Goal: Information Seeking & Learning: Learn about a topic

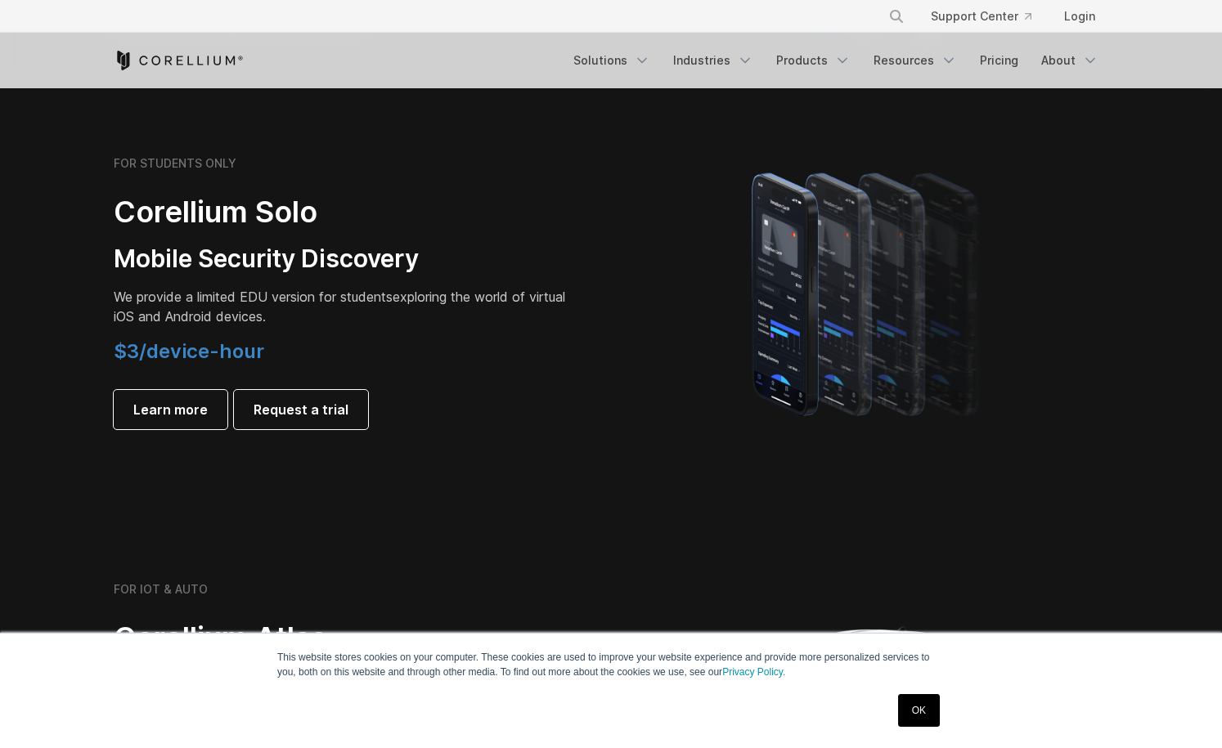
scroll to position [1102, 0]
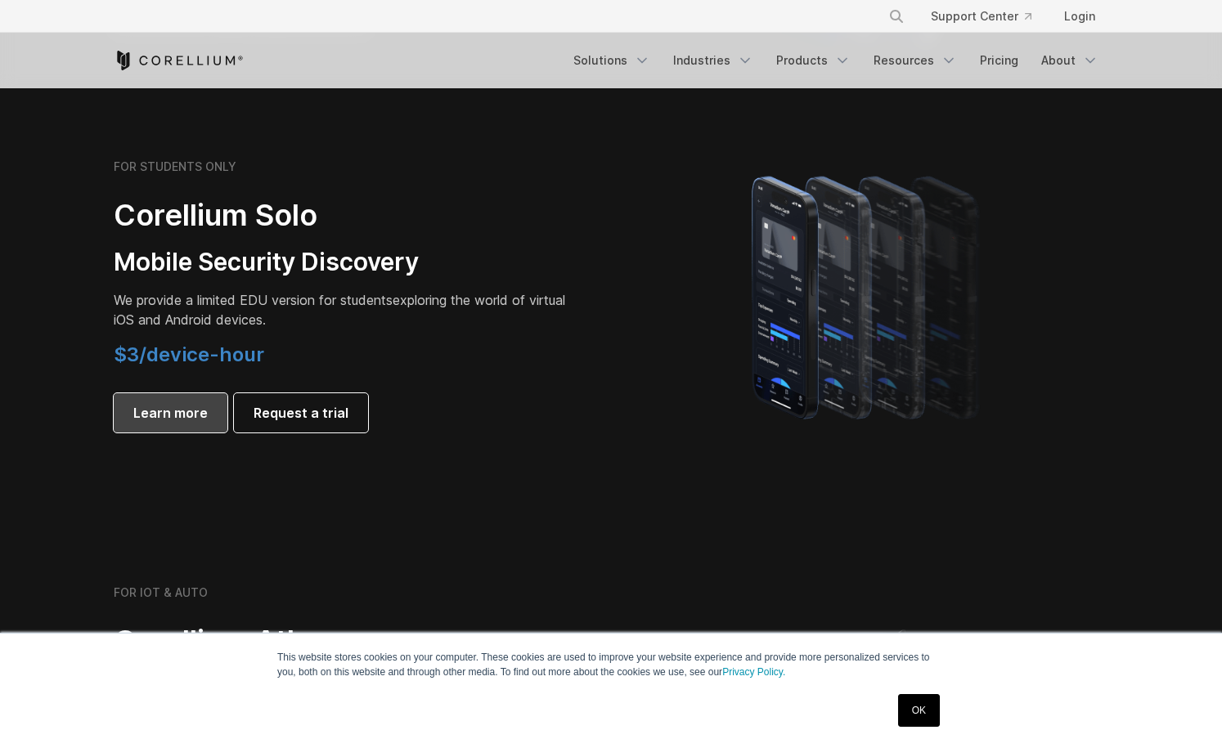
click at [176, 415] on span "Learn more" at bounding box center [170, 413] width 74 height 20
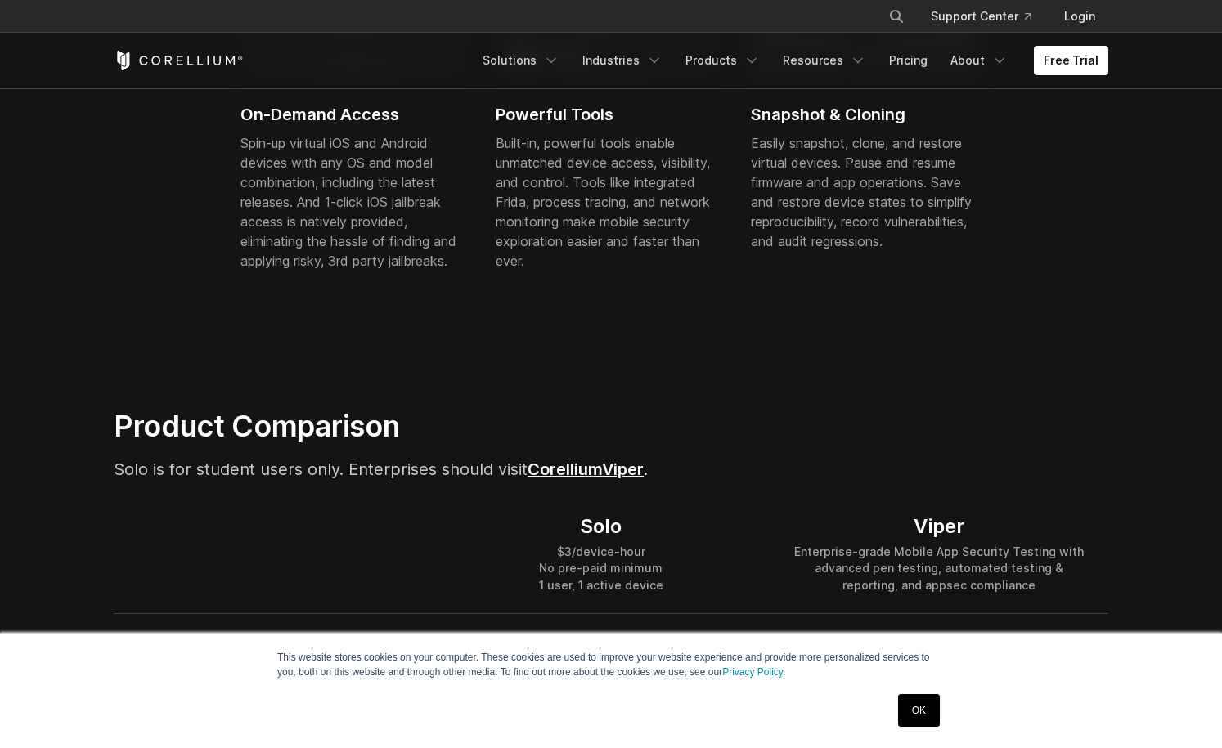
scroll to position [800, 0]
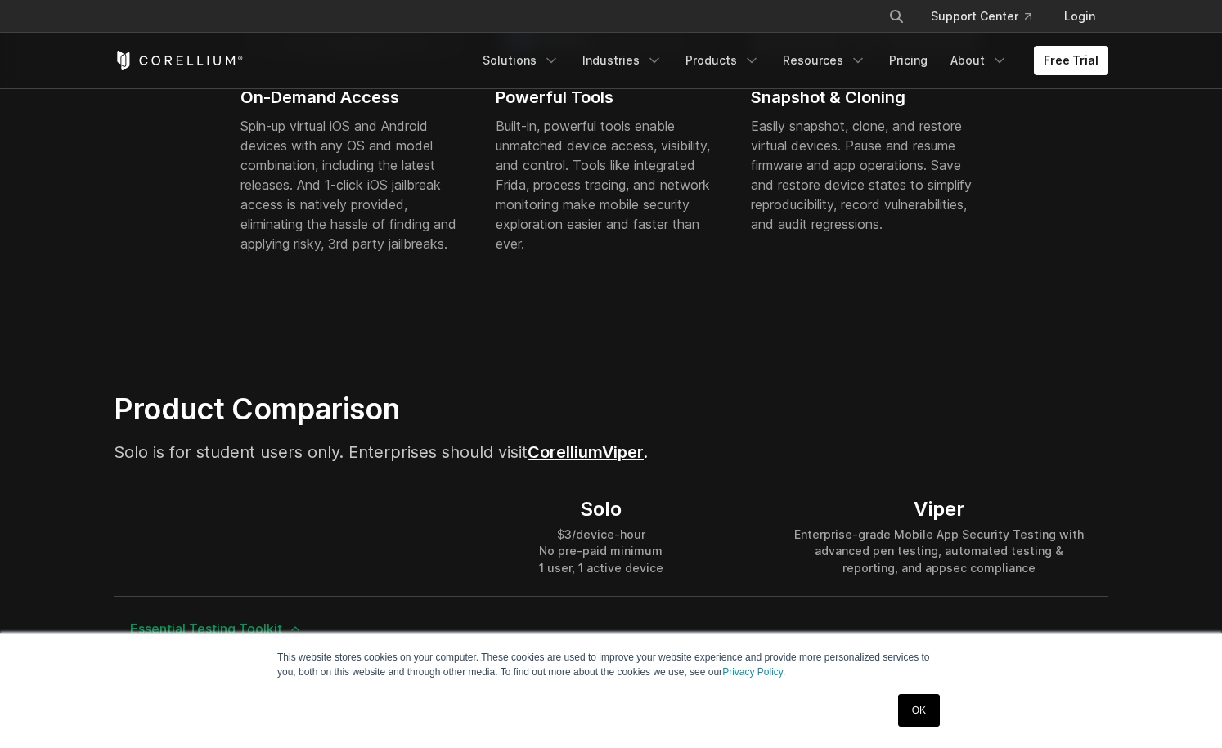
click at [598, 450] on link "Corellium" at bounding box center [564, 452] width 74 height 20
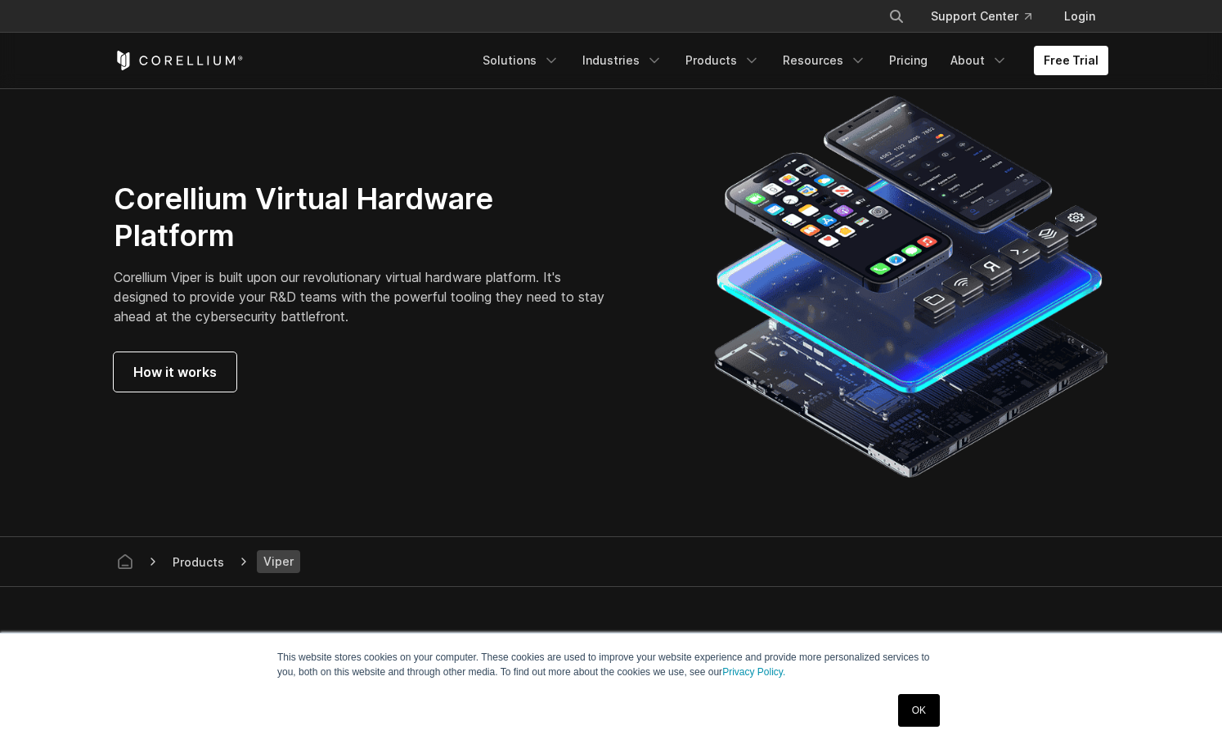
scroll to position [4279, 0]
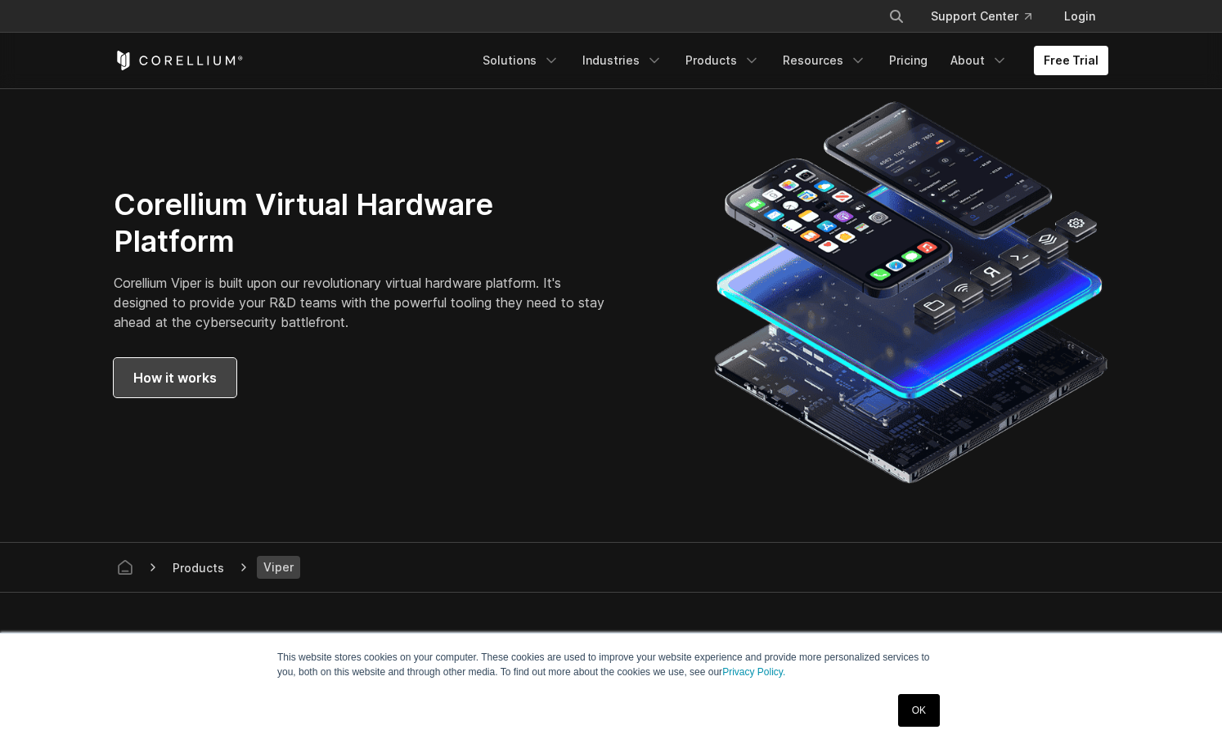
click at [187, 384] on span "How it works" at bounding box center [174, 378] width 83 height 20
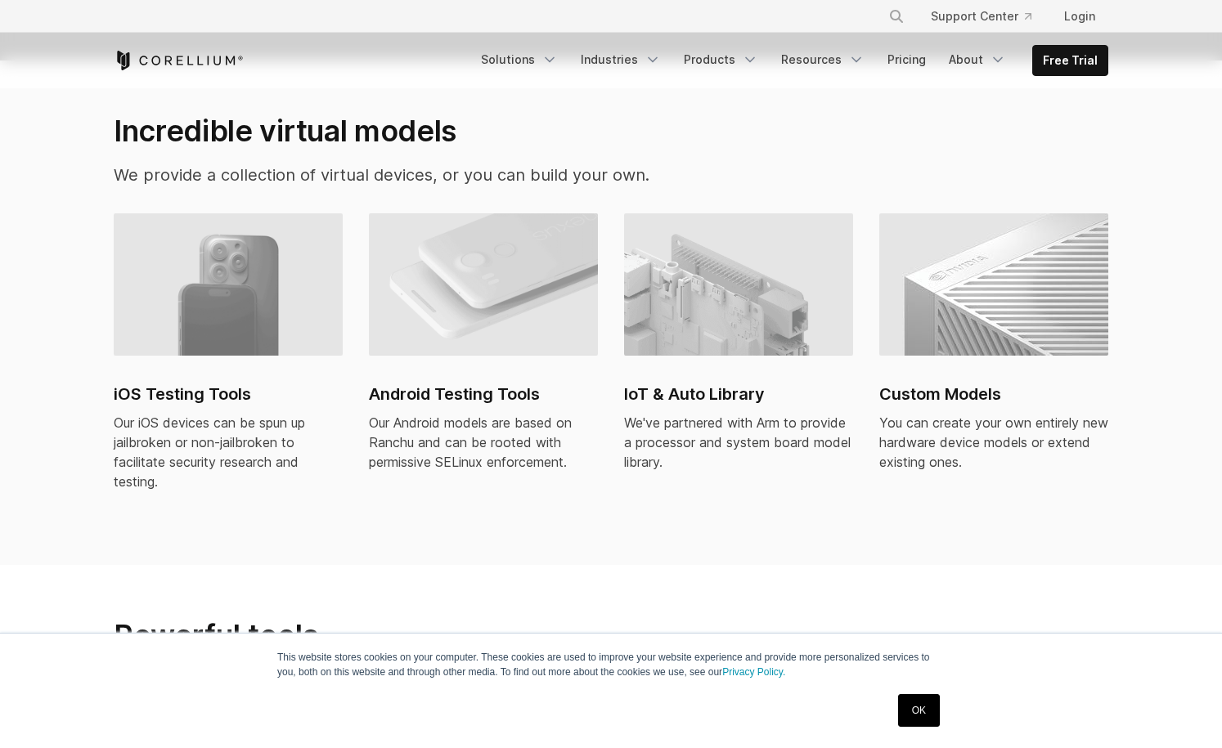
scroll to position [1093, 0]
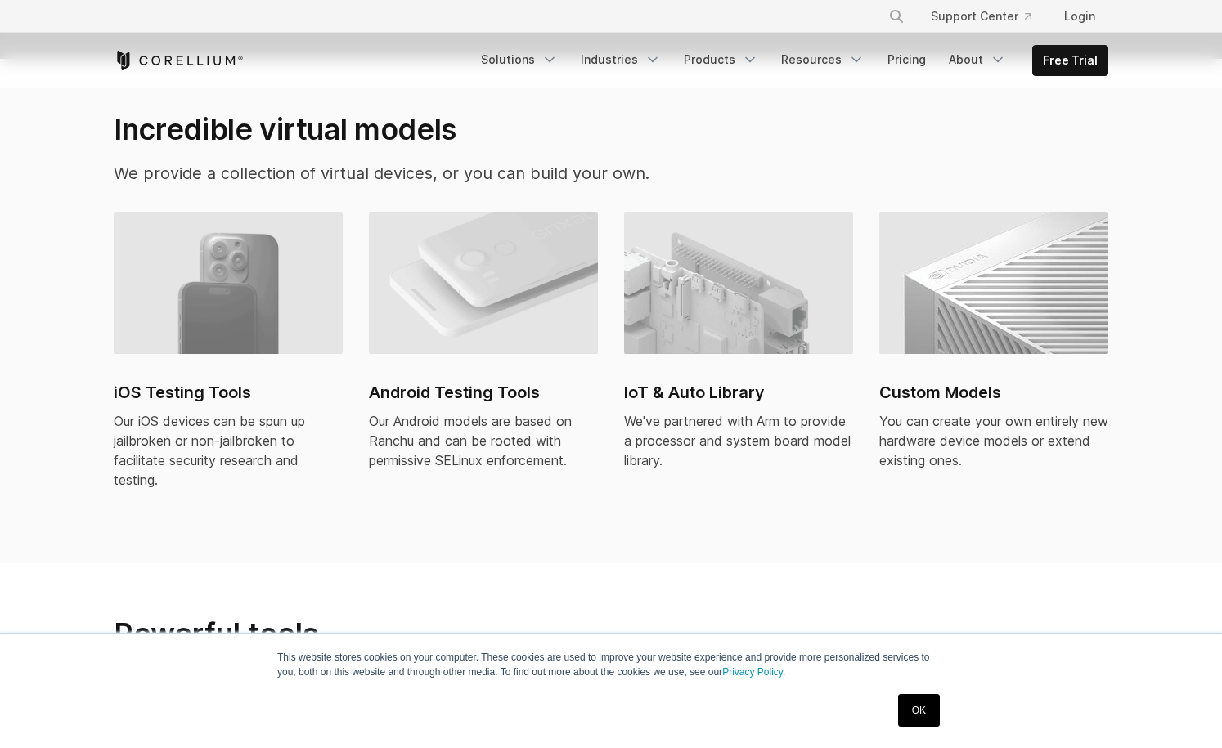
click at [474, 380] on h2 "Android Testing Tools" at bounding box center [483, 392] width 229 height 25
click at [754, 60] on icon "Navigation Menu" at bounding box center [750, 60] width 16 height 16
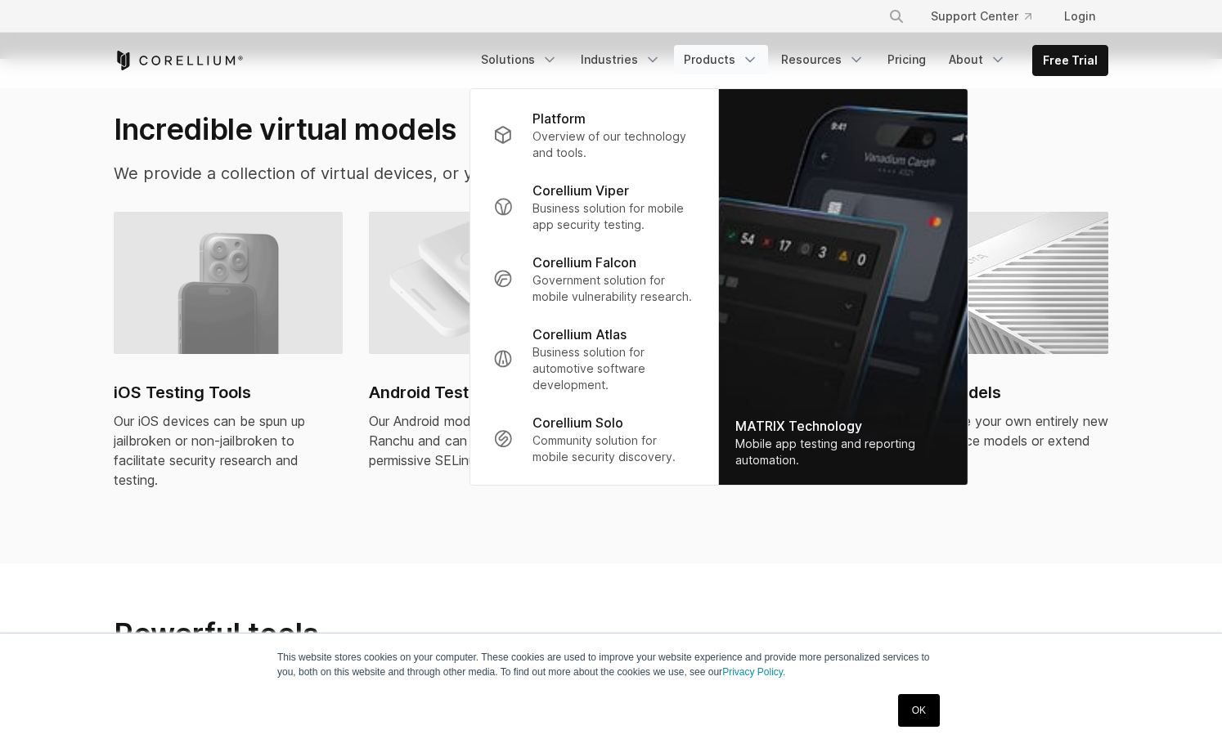
click at [341, 563] on section "Powerful tools Our tools are more than just a pretty screen. Powerful, built-in…" at bounding box center [611, 669] width 1222 height 213
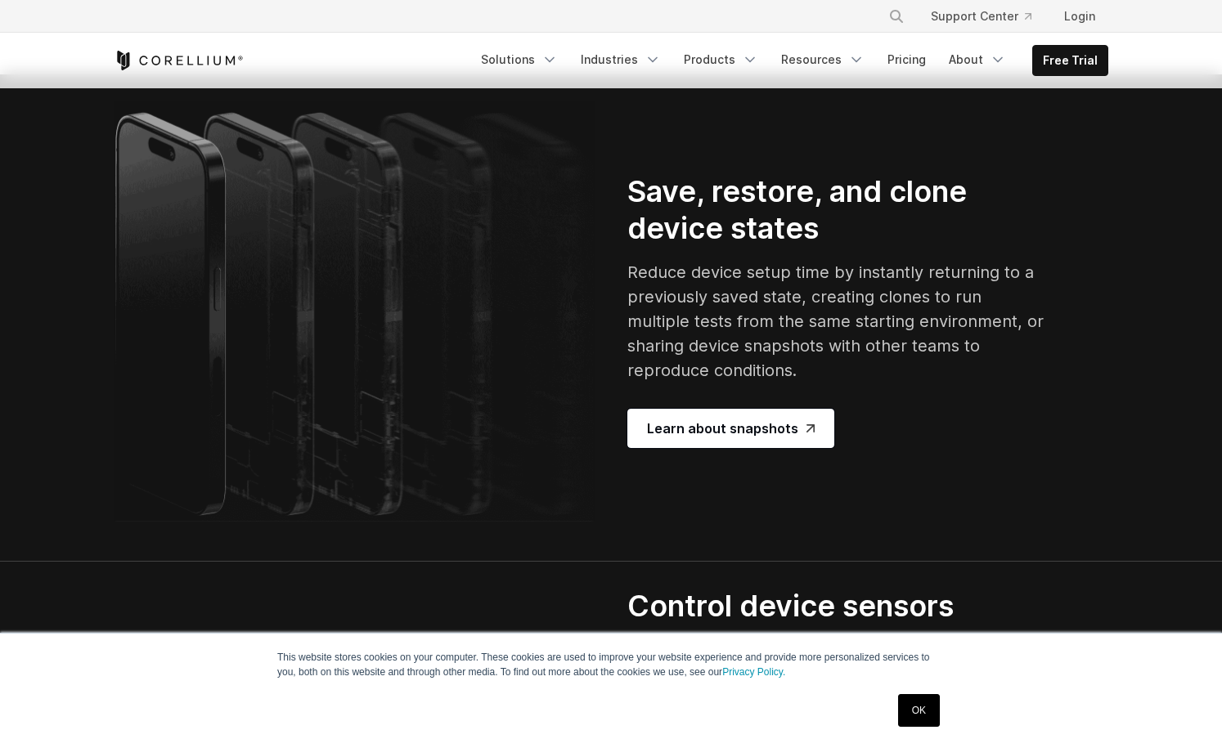
scroll to position [3068, 0]
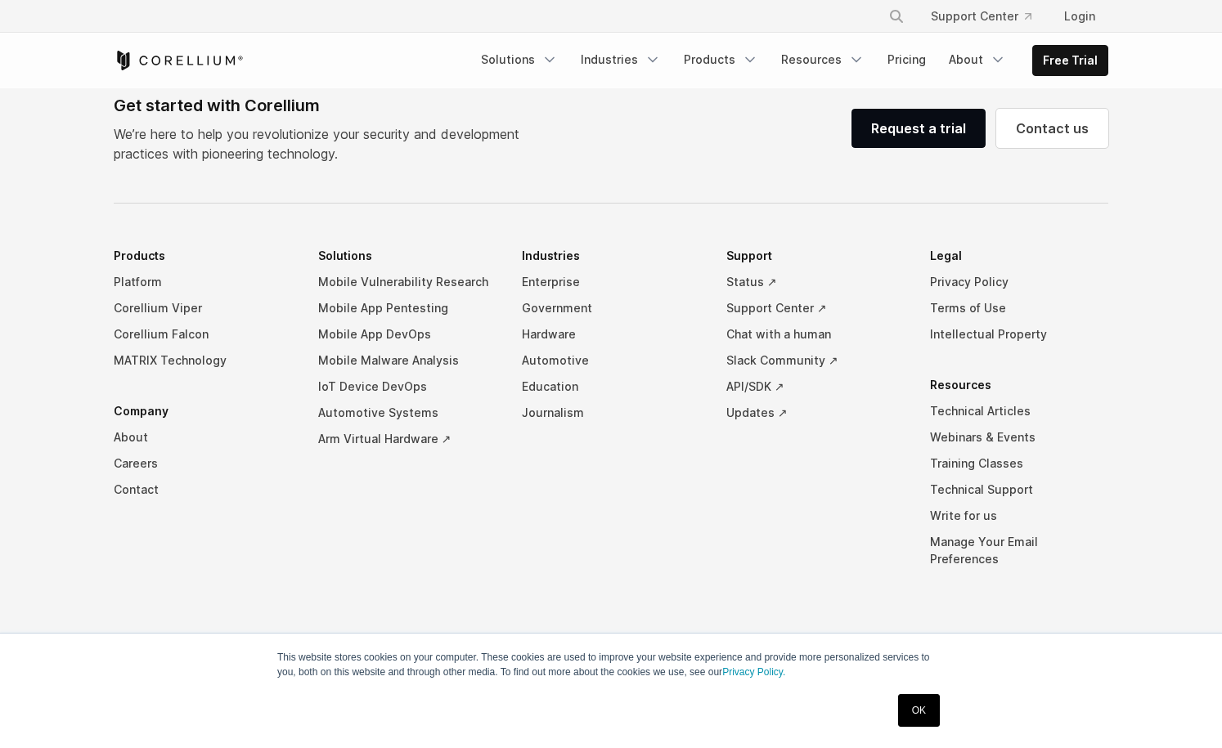
scroll to position [7834, 0]
click at [435, 295] on link "Mobile Vulnerability Research" at bounding box center [407, 282] width 178 height 26
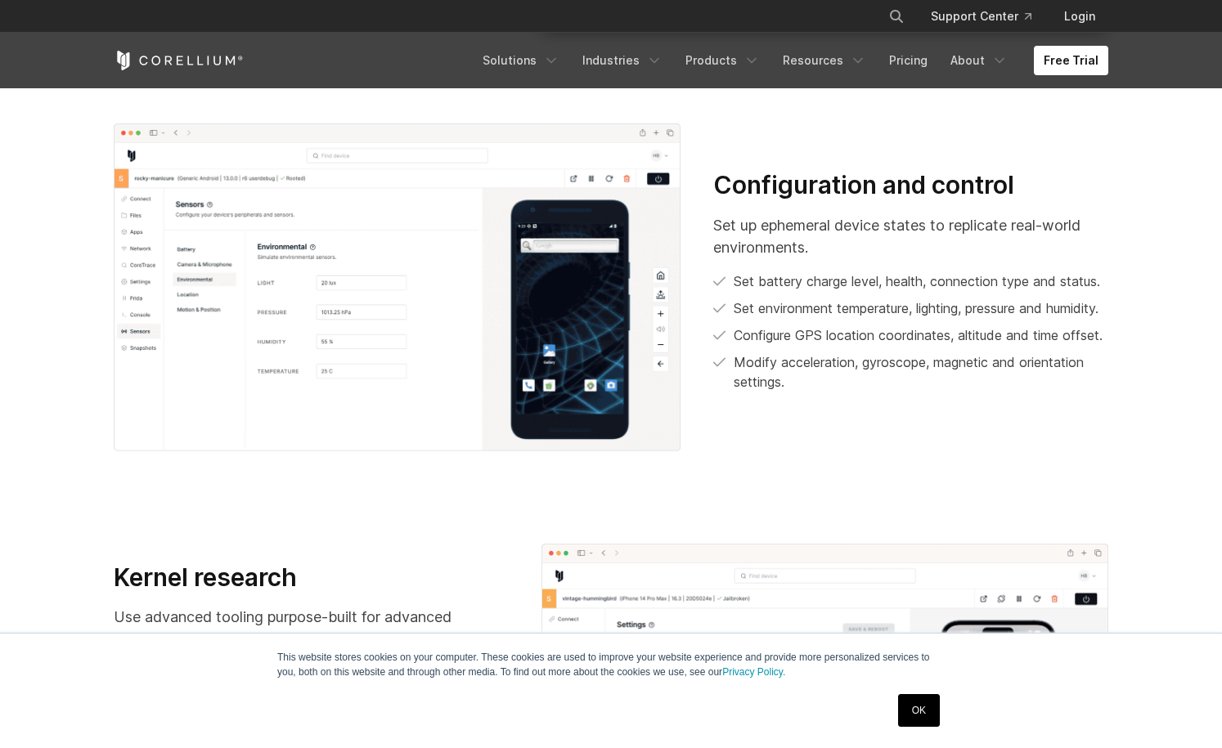
scroll to position [1177, 0]
